Goal: Go to known website: Go to known website

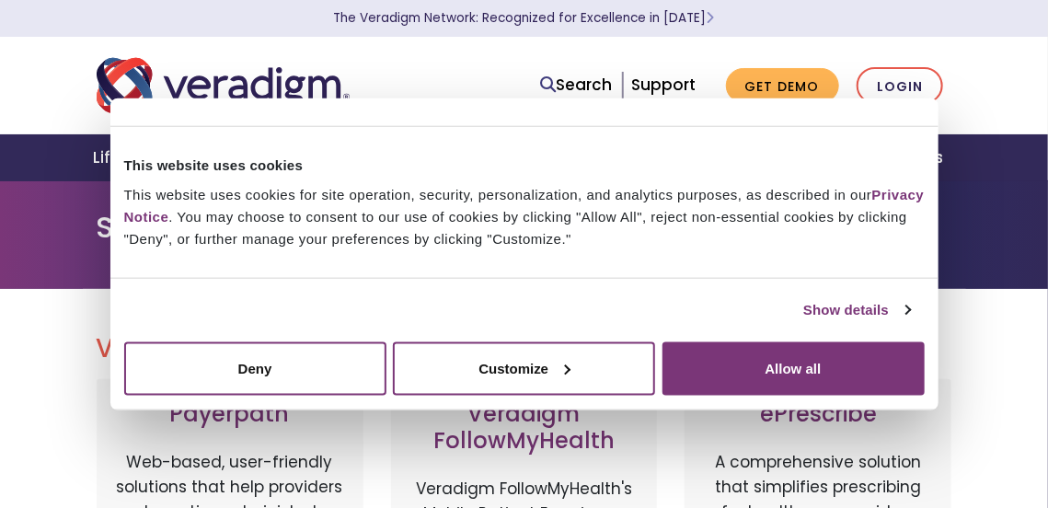
click at [908, 66] on div "Search Support Get Demo Login" at bounding box center [524, 85] width 883 height 61
click at [901, 84] on link "Login" at bounding box center [899, 86] width 86 height 38
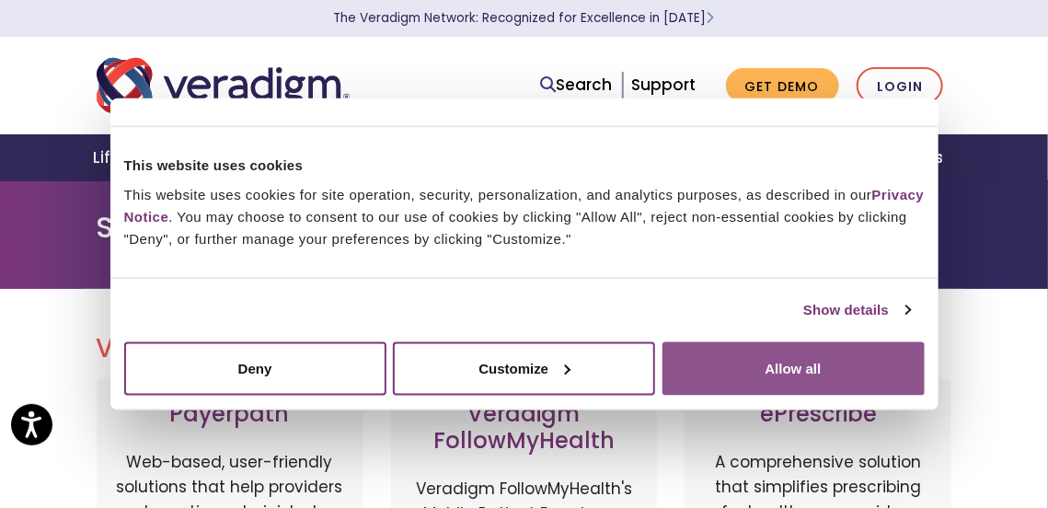
click at [784, 371] on button "Allow all" at bounding box center [793, 367] width 262 height 53
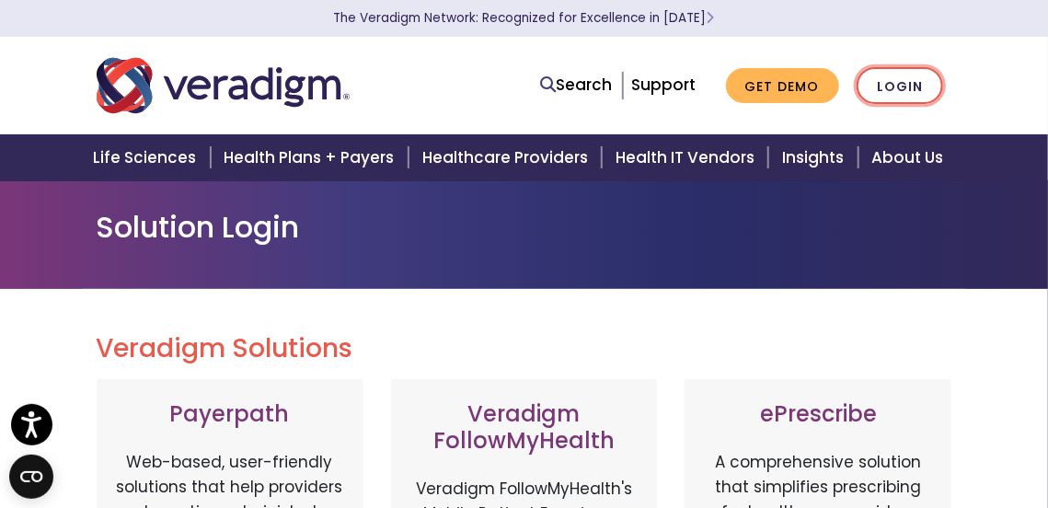
click at [893, 86] on link "Login" at bounding box center [899, 86] width 86 height 38
click at [903, 80] on link "Login" at bounding box center [899, 86] width 86 height 38
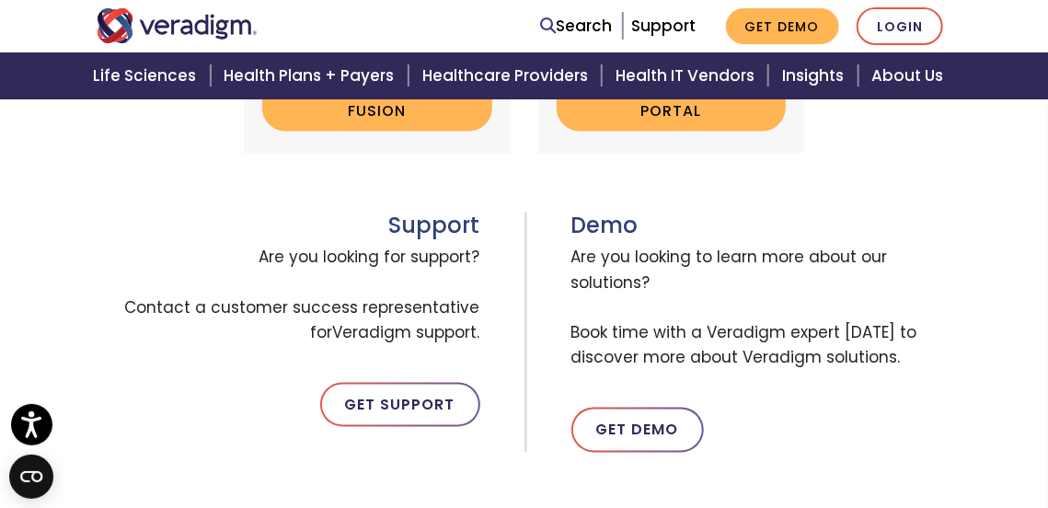
scroll to position [1094, 0]
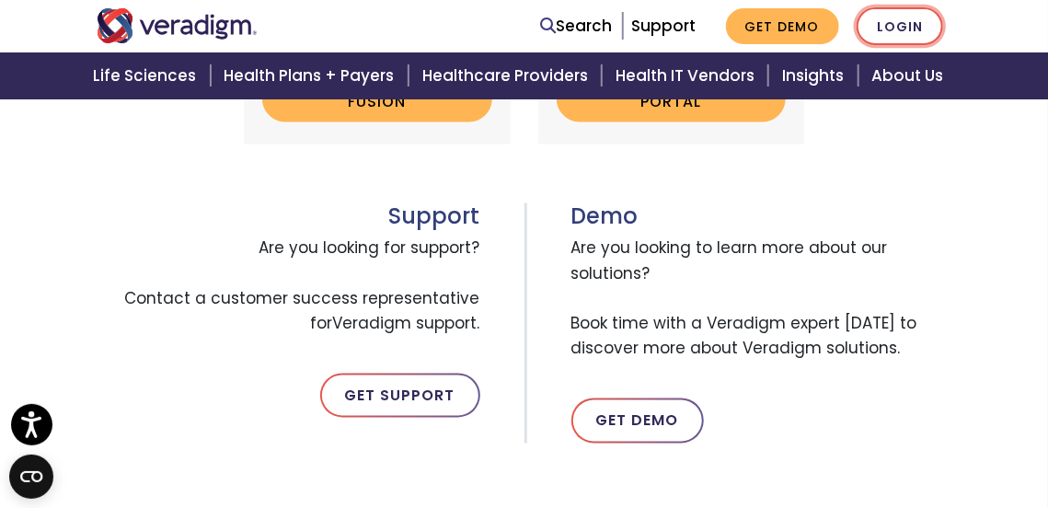
click at [911, 33] on link "Login" at bounding box center [899, 26] width 86 height 38
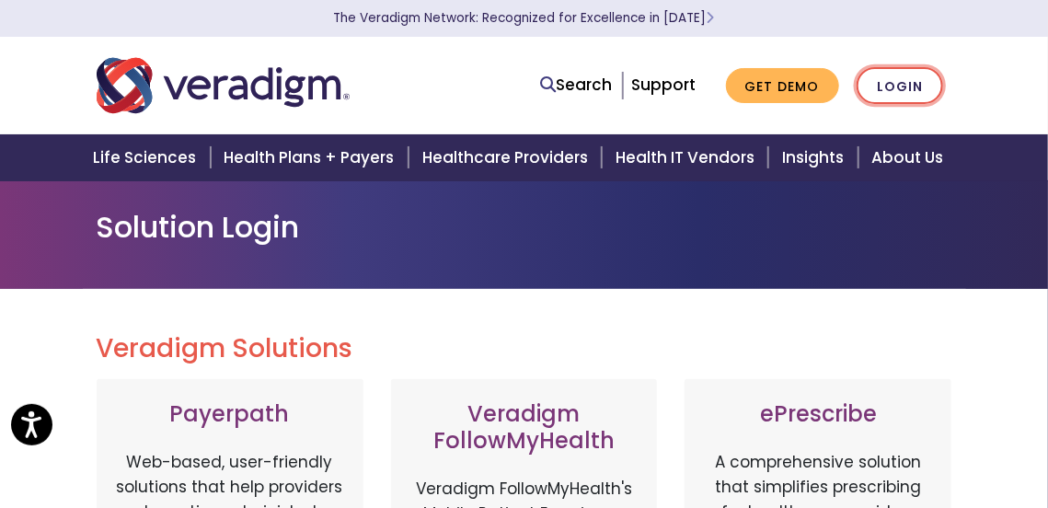
click at [912, 91] on link "Login" at bounding box center [899, 86] width 86 height 38
click at [905, 84] on link "Login" at bounding box center [899, 86] width 86 height 38
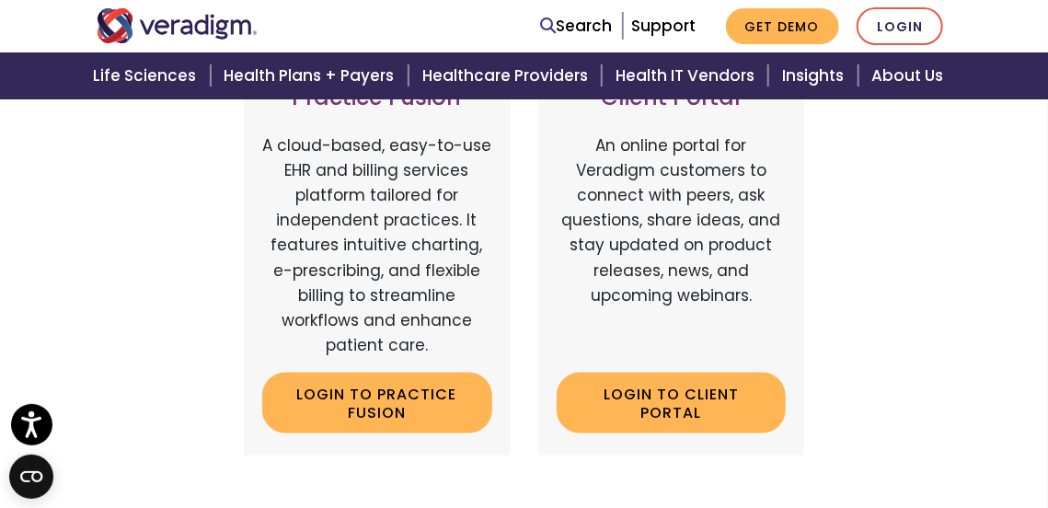
scroll to position [799, 0]
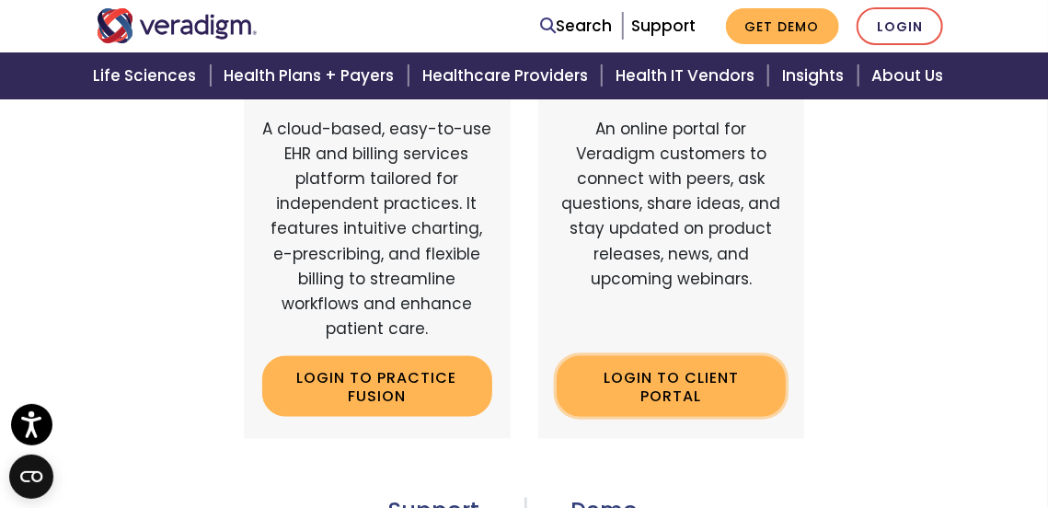
click at [666, 390] on link "Login to Client Portal" at bounding box center [672, 386] width 230 height 60
